Goal: Task Accomplishment & Management: Manage account settings

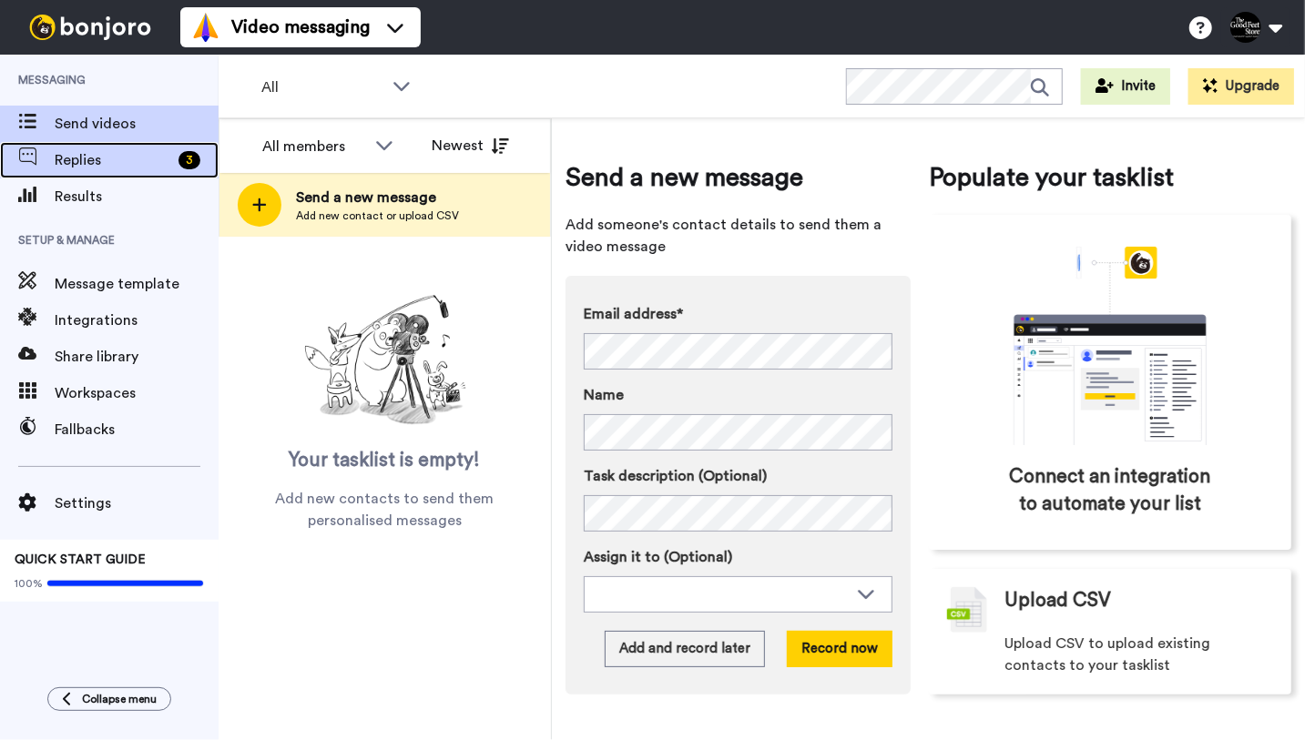
click at [110, 162] on span "Replies" at bounding box center [113, 160] width 117 height 22
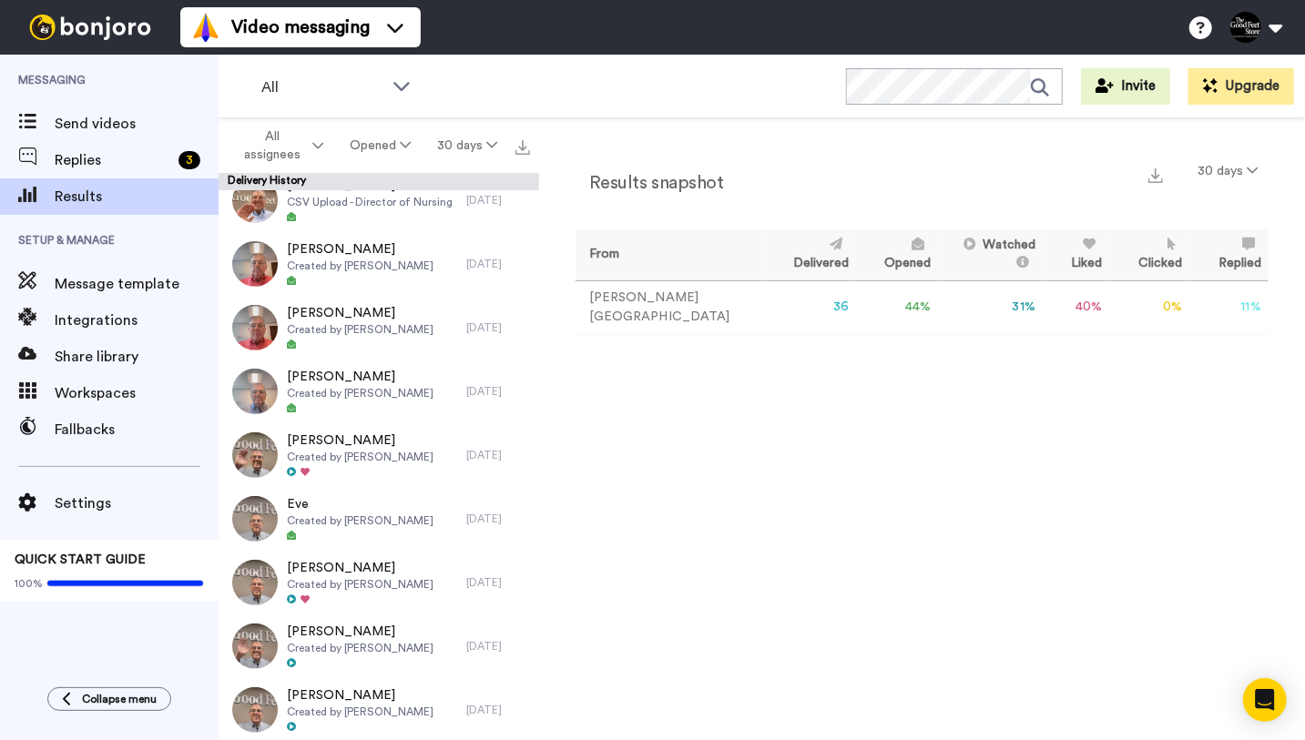
scroll to position [459, 0]
